Goal: Task Accomplishment & Management: Manage account settings

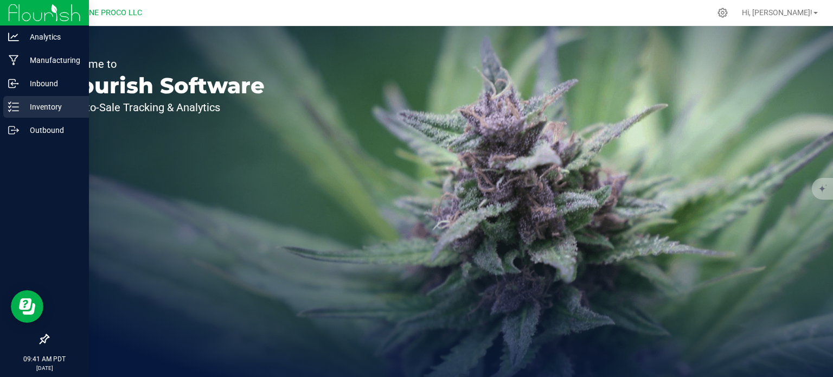
click at [17, 107] on line at bounding box center [15, 107] width 6 height 0
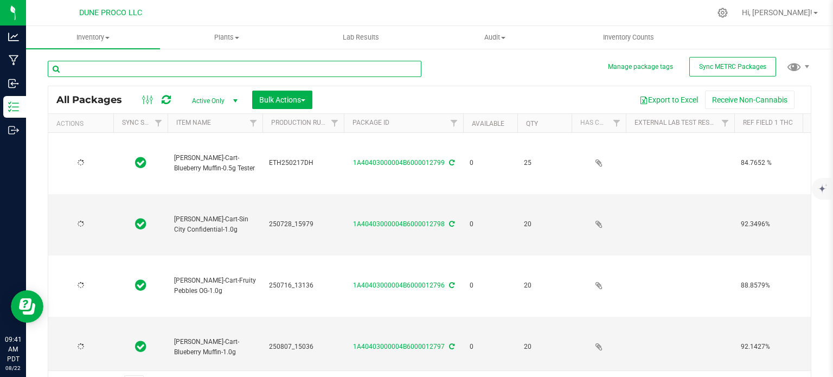
click at [218, 71] on input "text" at bounding box center [235, 69] width 374 height 16
type input "13101"
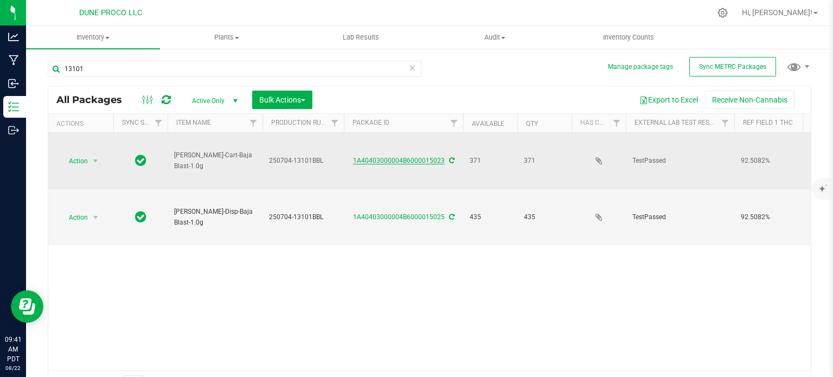
click at [393, 159] on link "1A40403000004B6000015023" at bounding box center [399, 161] width 92 height 8
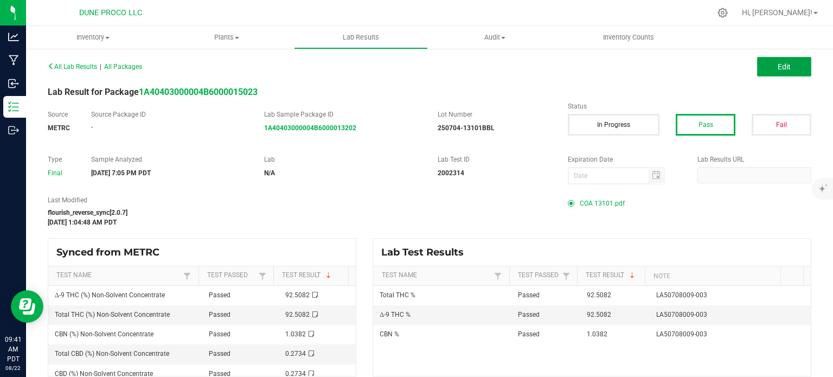
click at [759, 65] on button "Edit" at bounding box center [784, 67] width 54 height 20
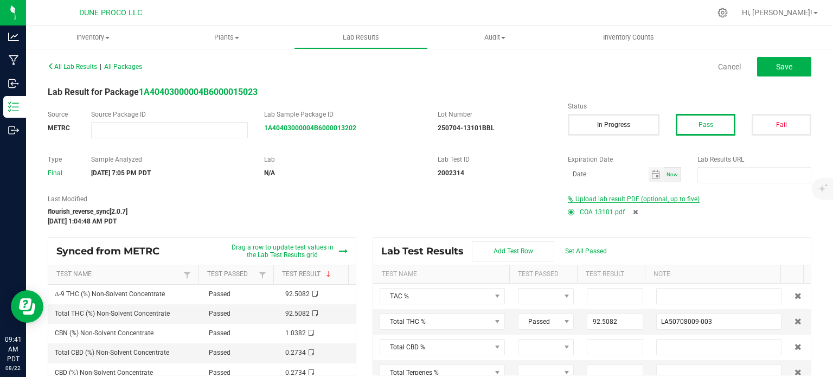
click at [653, 195] on span "Upload lab result PDF (optional, up to five)" at bounding box center [637, 199] width 124 height 8
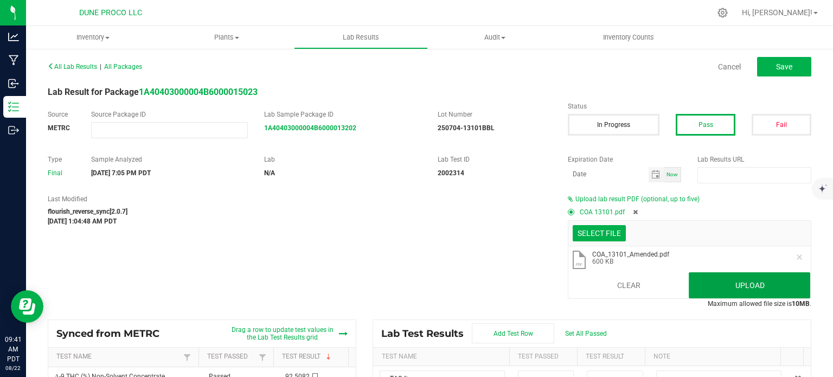
click at [692, 285] on button "Upload" at bounding box center [749, 285] width 121 height 26
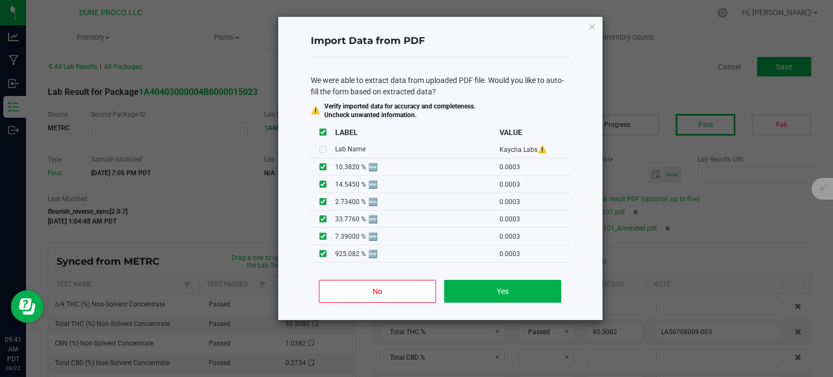
click at [343, 279] on div "No Yes" at bounding box center [440, 295] width 259 height 49
click at [353, 294] on button "No" at bounding box center [377, 291] width 117 height 23
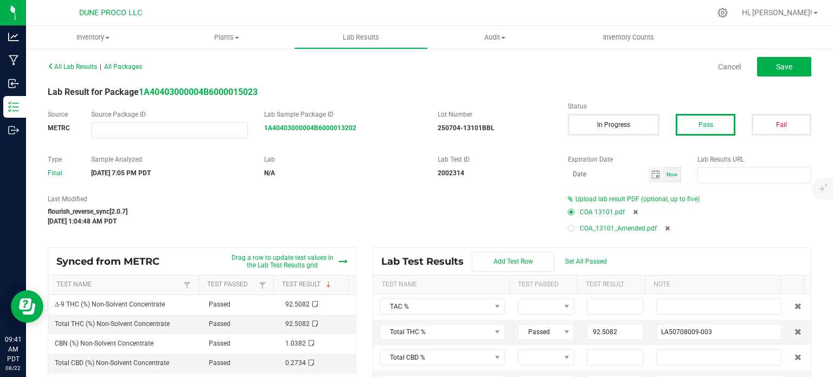
click at [568, 229] on div at bounding box center [571, 228] width 7 height 7
click at [633, 210] on icon at bounding box center [635, 212] width 5 height 7
type input "92.5082"
type input "LA50708009-003"
type input "1.0382"
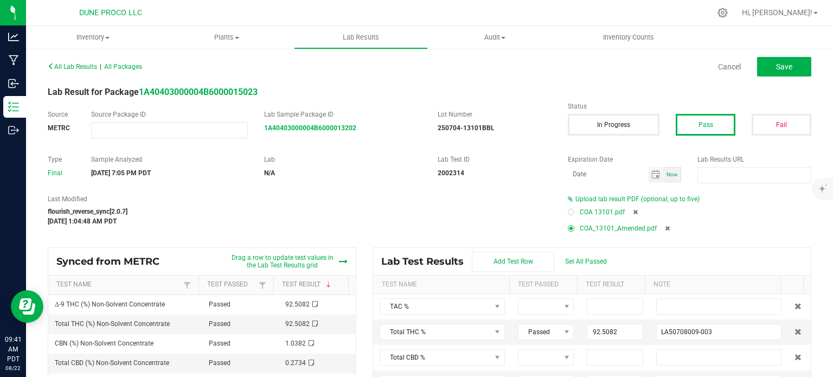
type input "LA50708009-003"
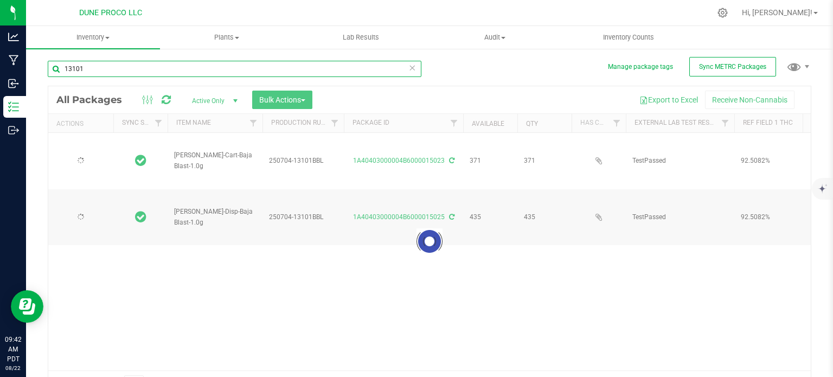
click at [101, 69] on input "13101" at bounding box center [235, 69] width 374 height 16
click at [101, 69] on input "13" at bounding box center [235, 69] width 374 height 16
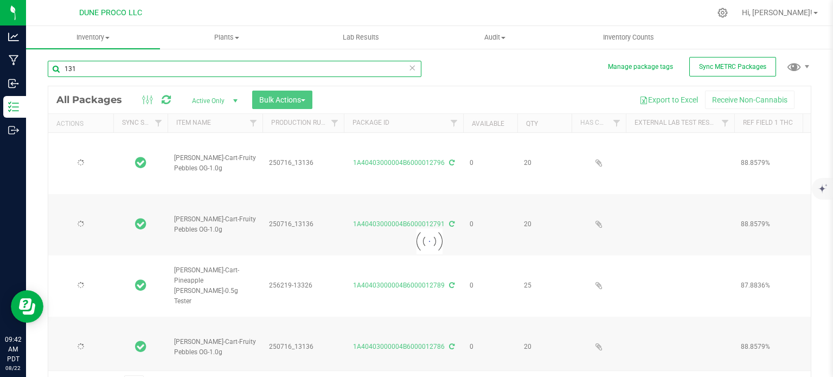
type input "1311"
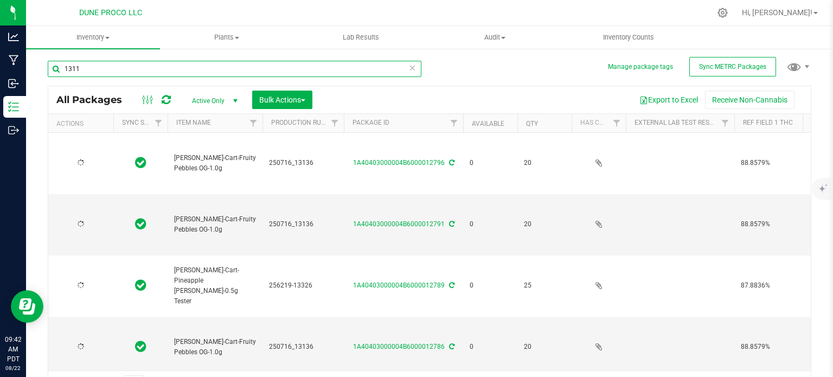
type input "[DATE]"
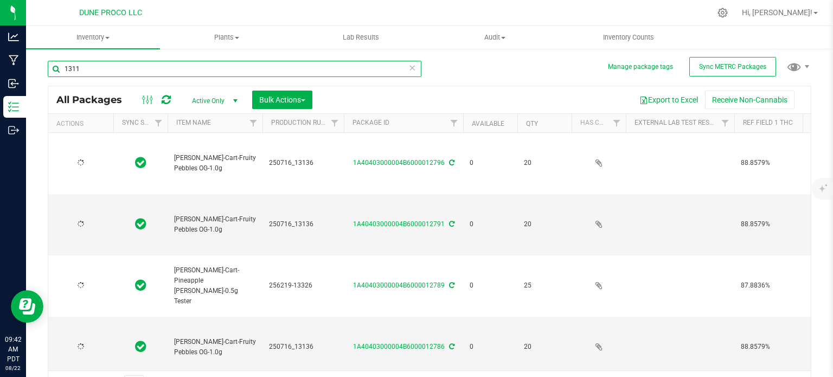
type input "[DATE]"
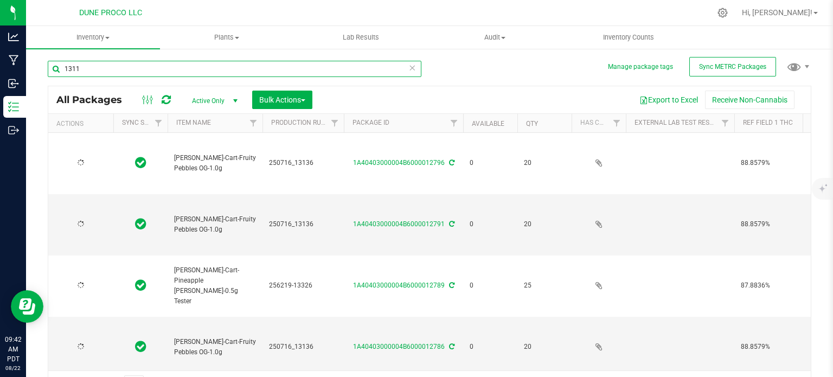
type input "[DATE]"
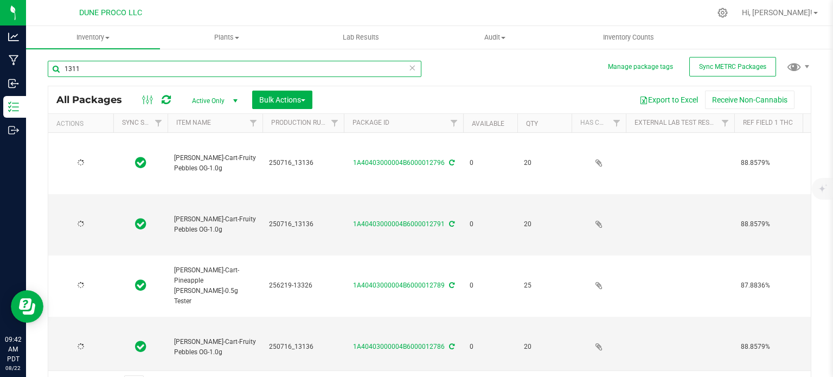
type input "[DATE]"
type input "1311"
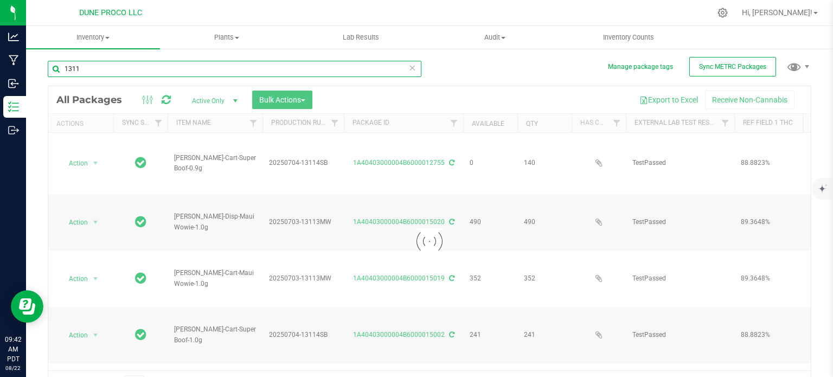
click at [101, 69] on input "1311" at bounding box center [235, 69] width 374 height 16
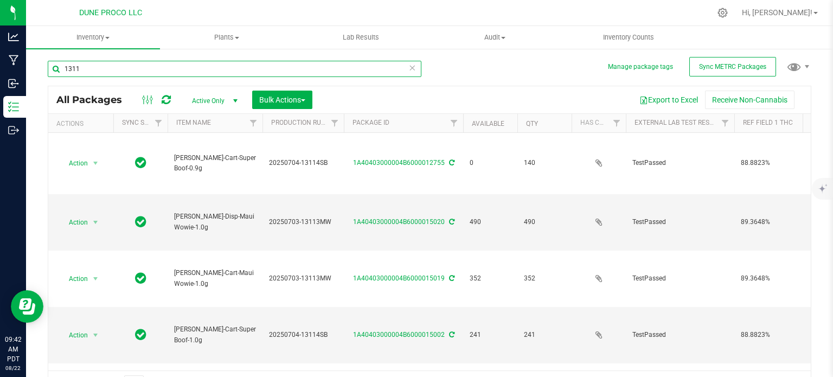
click at [101, 69] on input "1311" at bounding box center [235, 69] width 374 height 16
type input "13114"
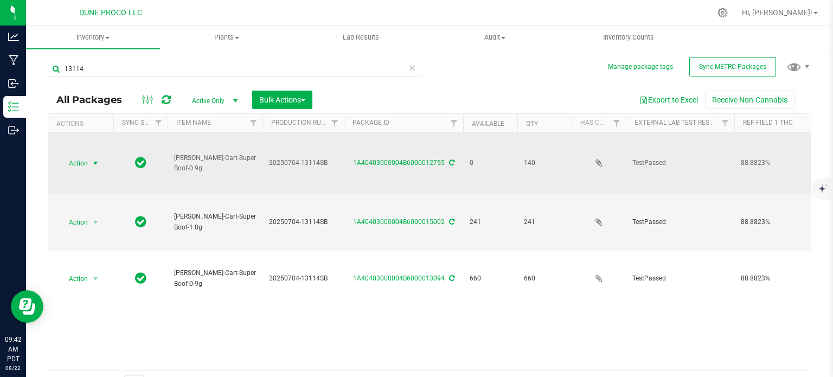
click at [84, 161] on span "Action" at bounding box center [73, 163] width 29 height 15
click at [364, 159] on link "1A40403000004B6000012755" at bounding box center [399, 163] width 92 height 8
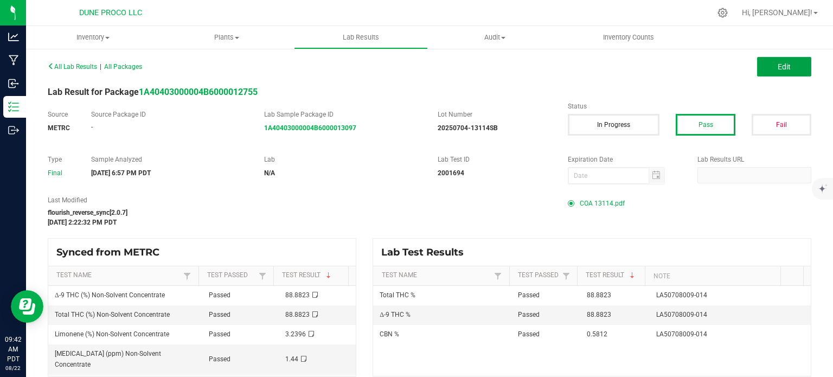
click at [766, 73] on button "Edit" at bounding box center [784, 67] width 54 height 20
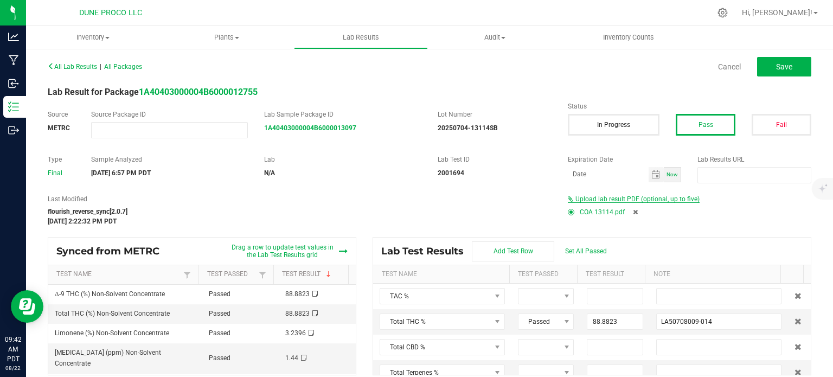
click at [660, 199] on span "Upload lab result PDF (optional, up to five)" at bounding box center [637, 199] width 124 height 8
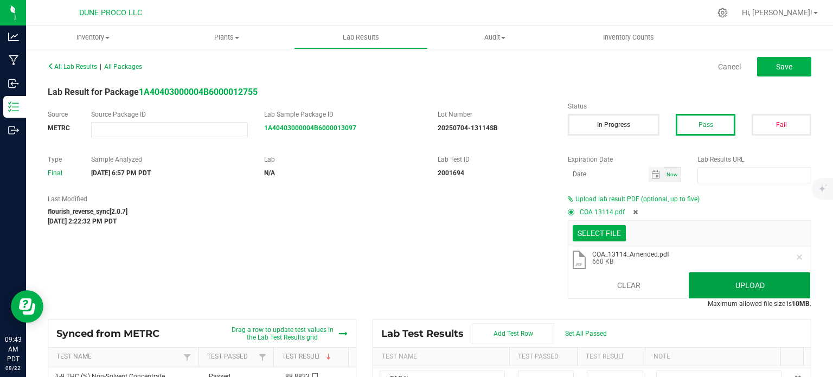
click at [729, 292] on button "Upload" at bounding box center [749, 285] width 121 height 26
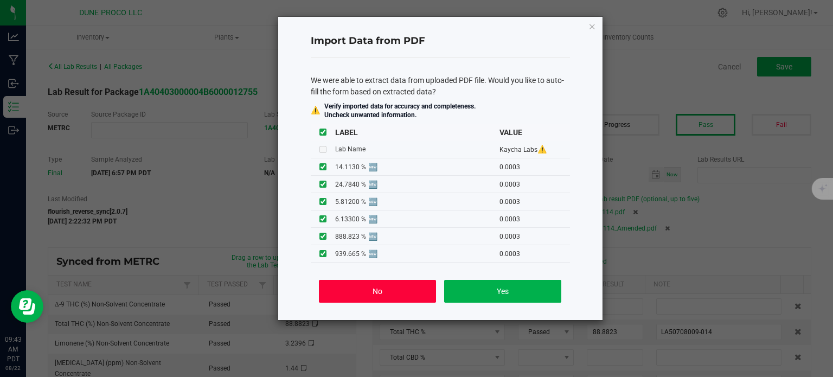
click at [346, 292] on button "No" at bounding box center [377, 291] width 117 height 23
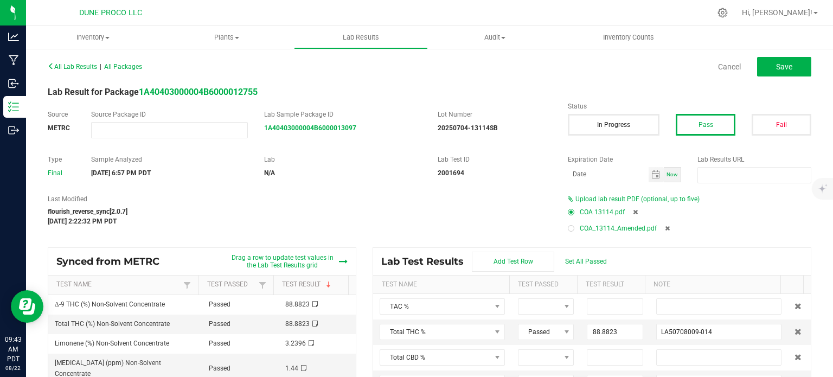
click at [568, 231] on label at bounding box center [571, 228] width 7 height 7
click at [633, 209] on icon at bounding box center [635, 212] width 5 height 7
type input "88.8823"
type input "LA50708009-014"
type input "0.5812"
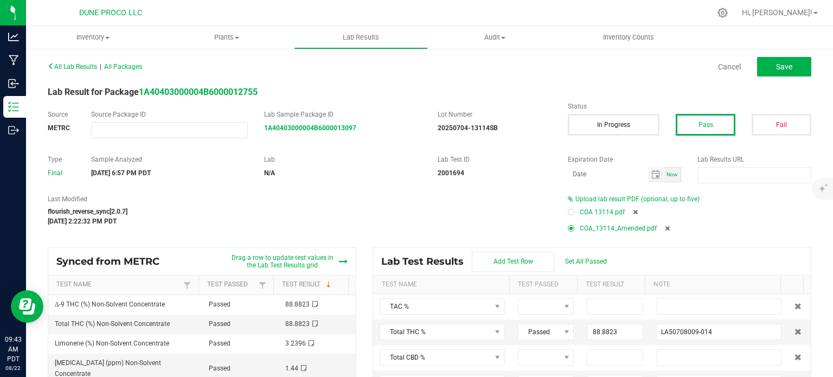
type input "LA50708009-014"
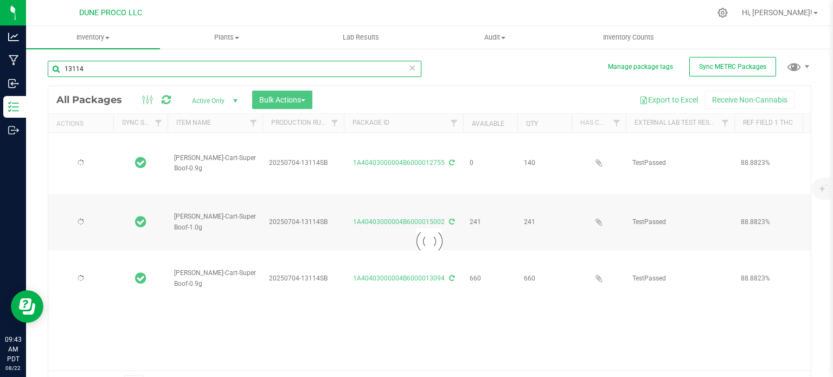
click at [128, 74] on input "13114" at bounding box center [235, 69] width 374 height 16
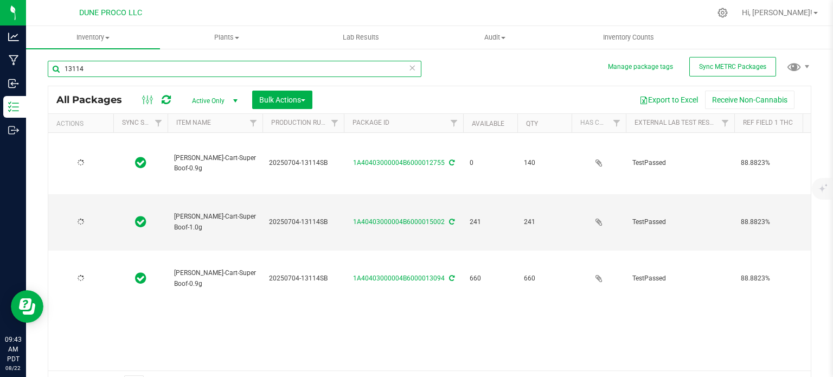
type input "1311"
type input "[DATE]"
type input "13138"
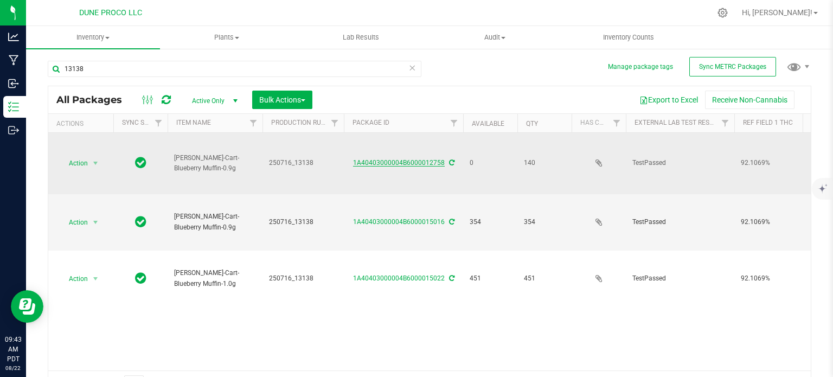
click at [383, 160] on link "1A40403000004B6000012758" at bounding box center [399, 163] width 92 height 8
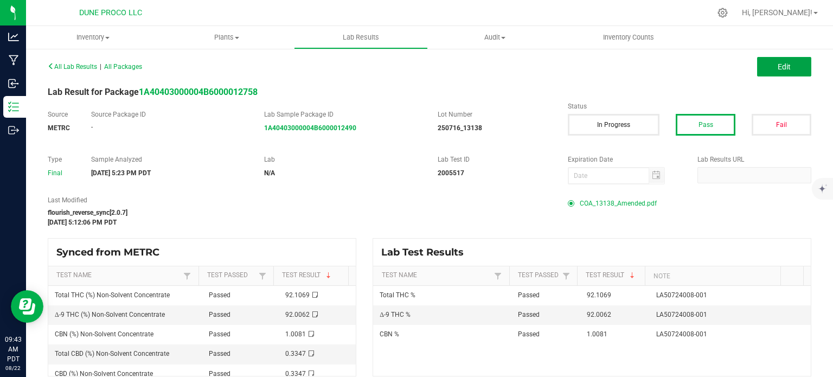
click at [778, 62] on span "Edit" at bounding box center [784, 66] width 13 height 9
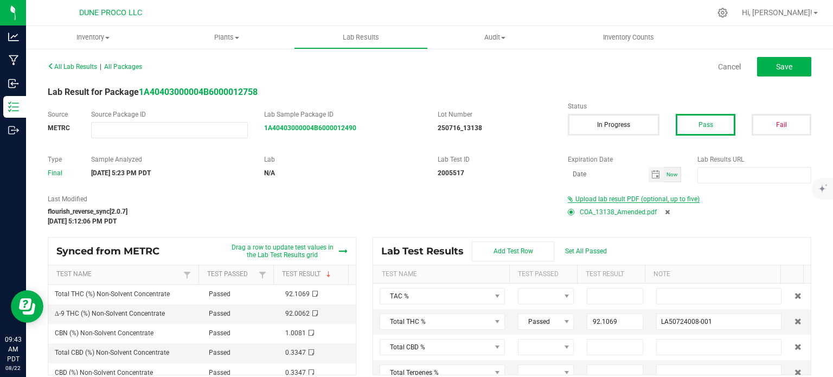
click at [637, 196] on span "Upload lab result PDF (optional, up to five)" at bounding box center [637, 199] width 124 height 8
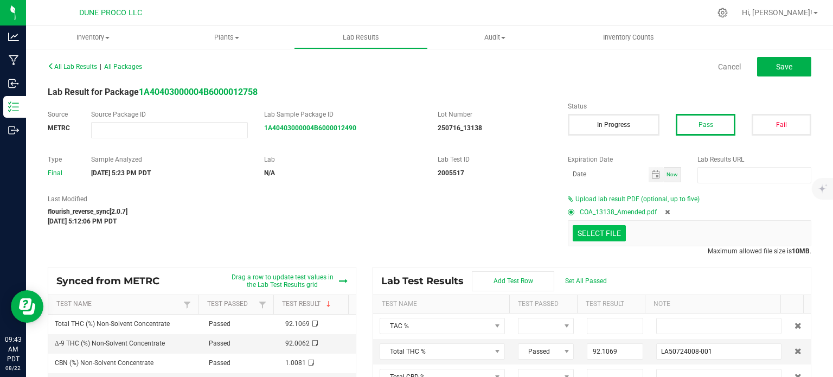
click at [665, 213] on icon at bounding box center [667, 212] width 5 height 7
type input "92.1069"
type input "LA50724008-001"
type input "92.0062"
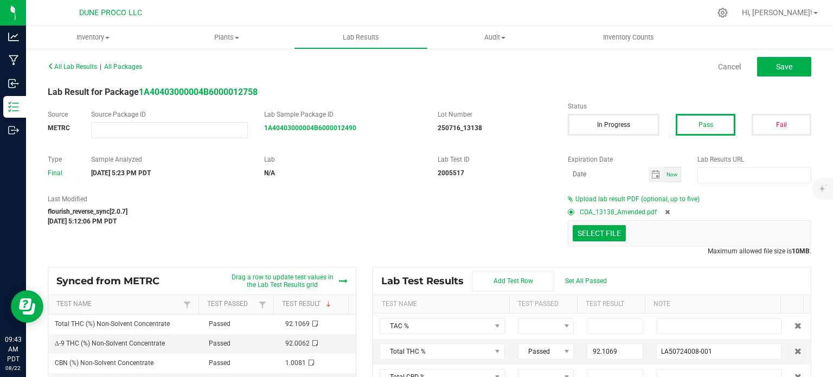
type input "1.0081"
type input "LA50724008-001"
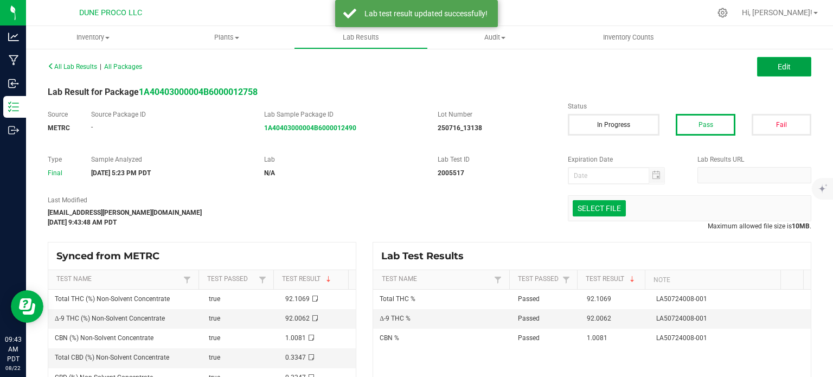
click at [777, 73] on button "Edit" at bounding box center [784, 67] width 54 height 20
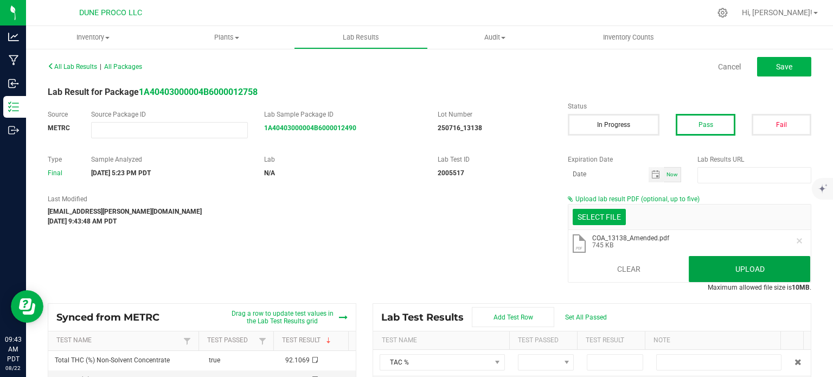
click at [718, 270] on button "Upload" at bounding box center [749, 269] width 121 height 26
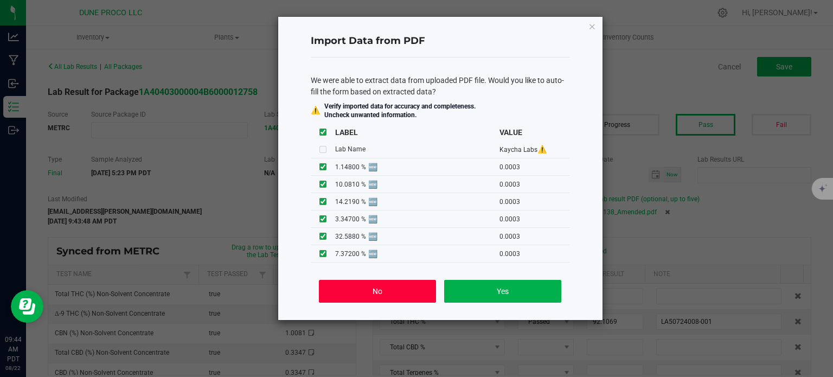
click at [343, 284] on button "No" at bounding box center [377, 291] width 117 height 23
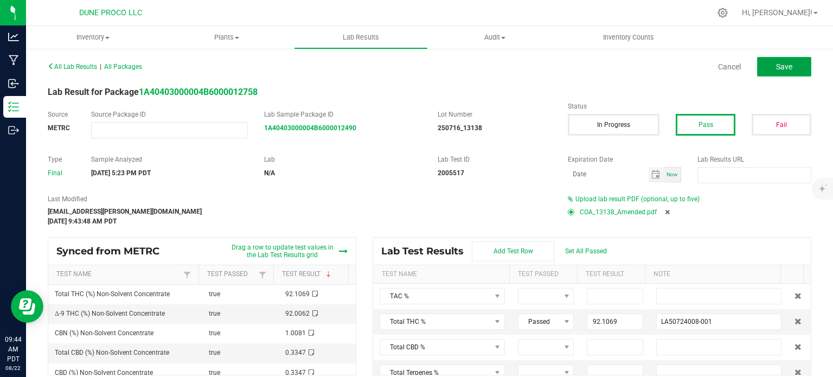
click at [776, 67] on span "Save" at bounding box center [784, 66] width 16 height 9
type input "92.1069"
type input "LA50724008-001"
type input "92.0062"
type input "1.0081"
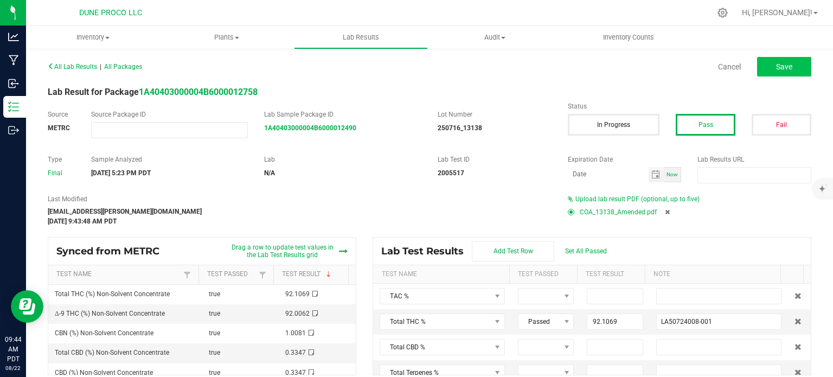
type input "LA50724008-001"
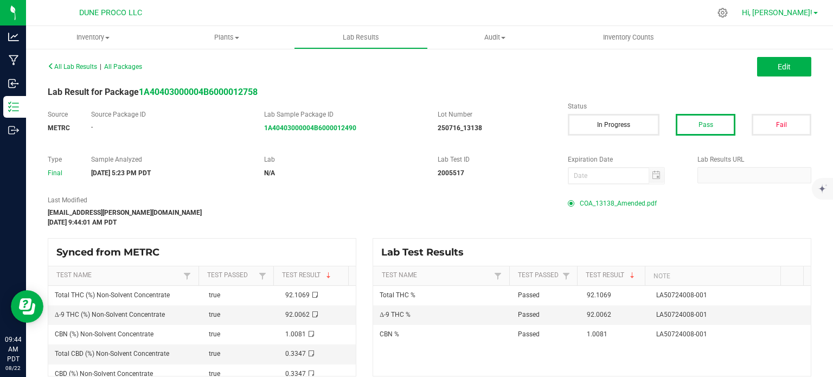
click at [819, 15] on link "Hi, [PERSON_NAME]!" at bounding box center [779, 12] width 85 height 11
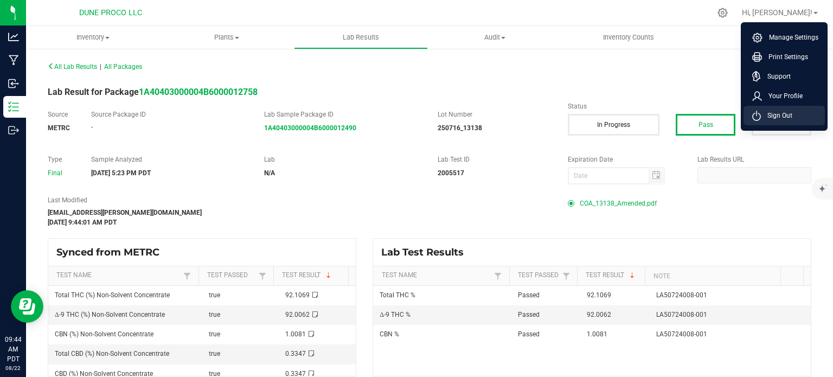
click at [792, 116] on li "Sign Out" at bounding box center [783, 116] width 81 height 20
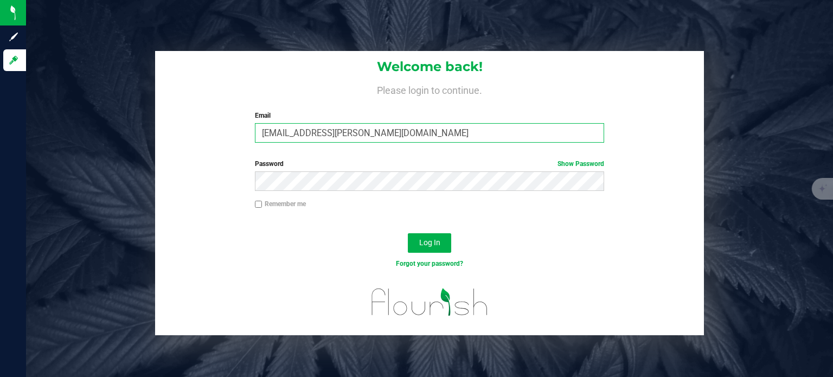
click at [437, 132] on input "[EMAIL_ADDRESS][PERSON_NAME][DOMAIN_NAME]" at bounding box center [430, 133] width 350 height 20
type input "[EMAIL_ADDRESS][DOMAIN_NAME]"
click at [432, 251] on button "Log In" at bounding box center [429, 243] width 43 height 20
